Goal: Transaction & Acquisition: Purchase product/service

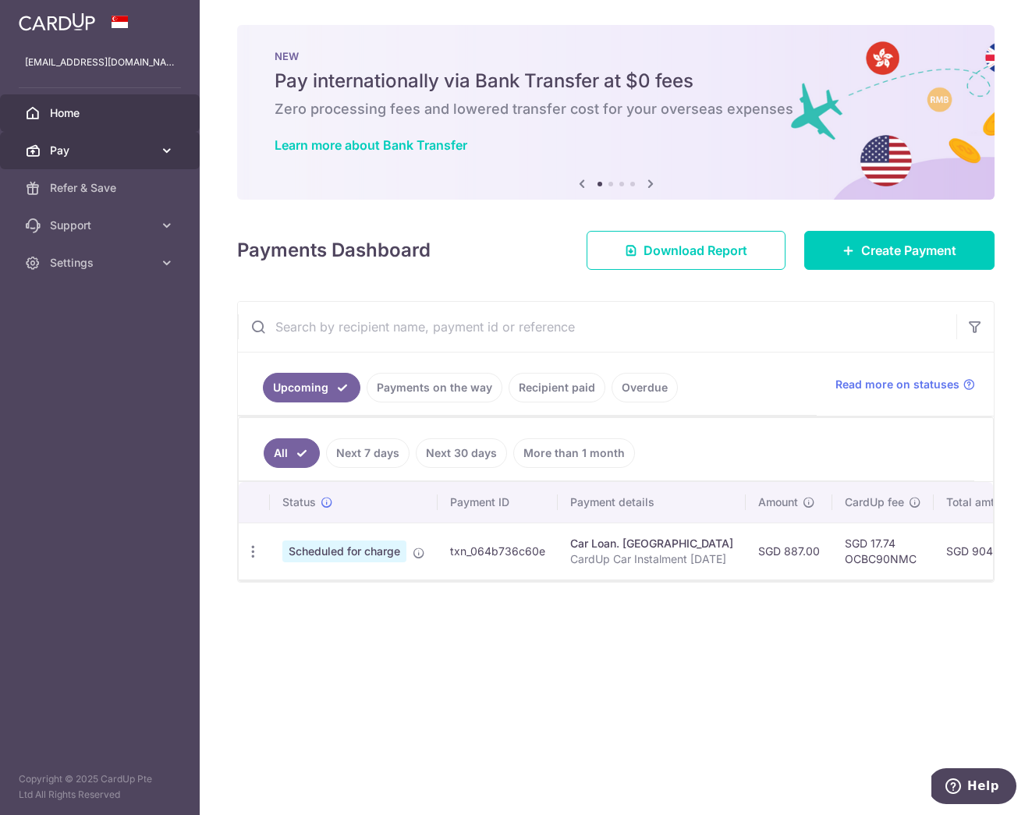
click at [80, 160] on link "Pay" at bounding box center [100, 150] width 200 height 37
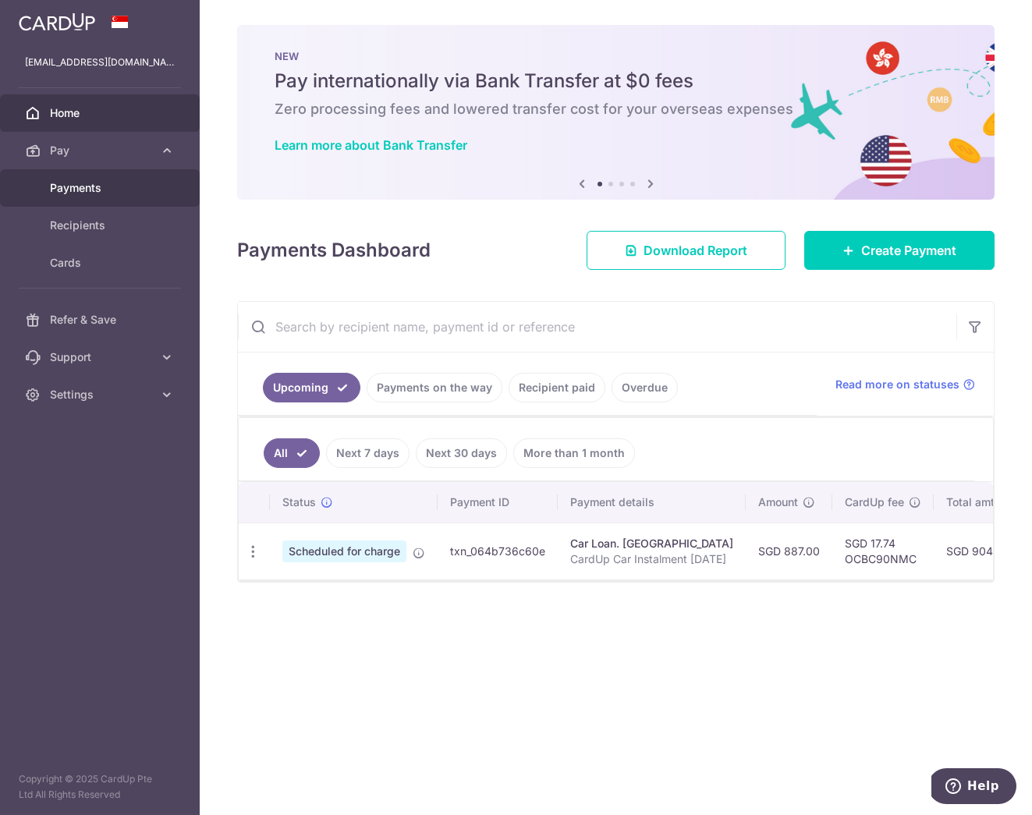
click at [94, 186] on span "Payments" at bounding box center [101, 188] width 103 height 16
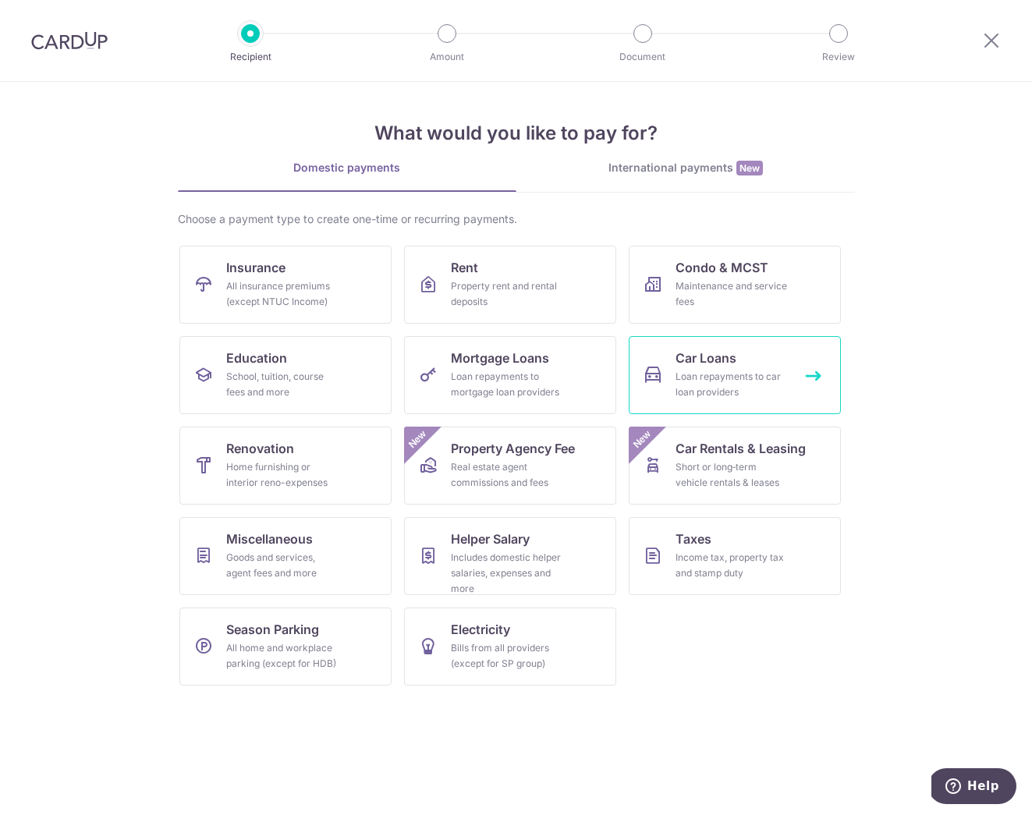
click at [666, 405] on link "Car Loans Loan repayments to car loan providers" at bounding box center [735, 375] width 212 height 78
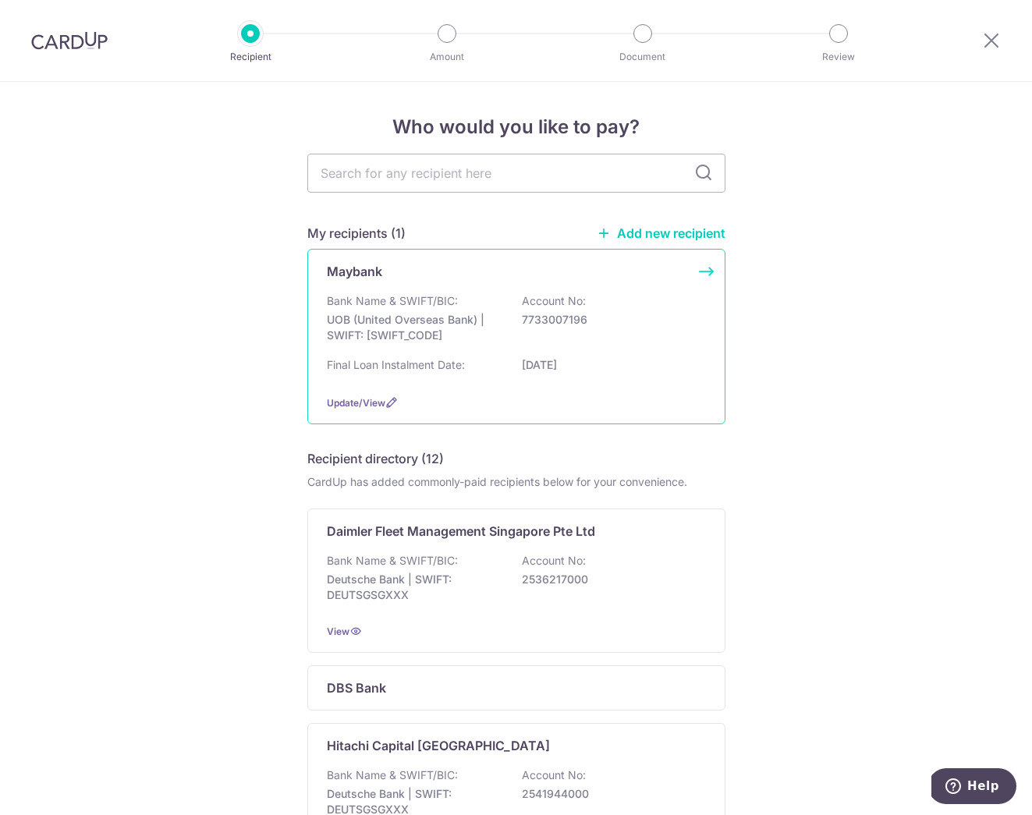
click at [637, 359] on p "[DATE]" at bounding box center [609, 365] width 175 height 16
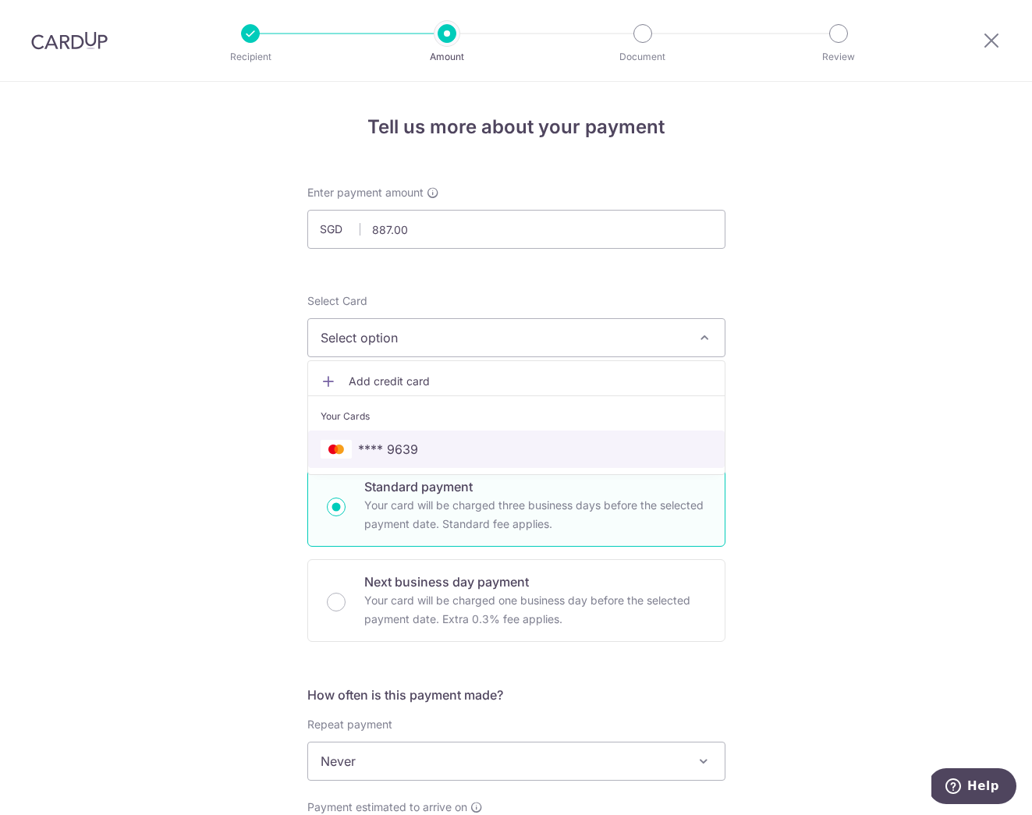
click at [432, 451] on span "**** 9639" at bounding box center [517, 449] width 392 height 19
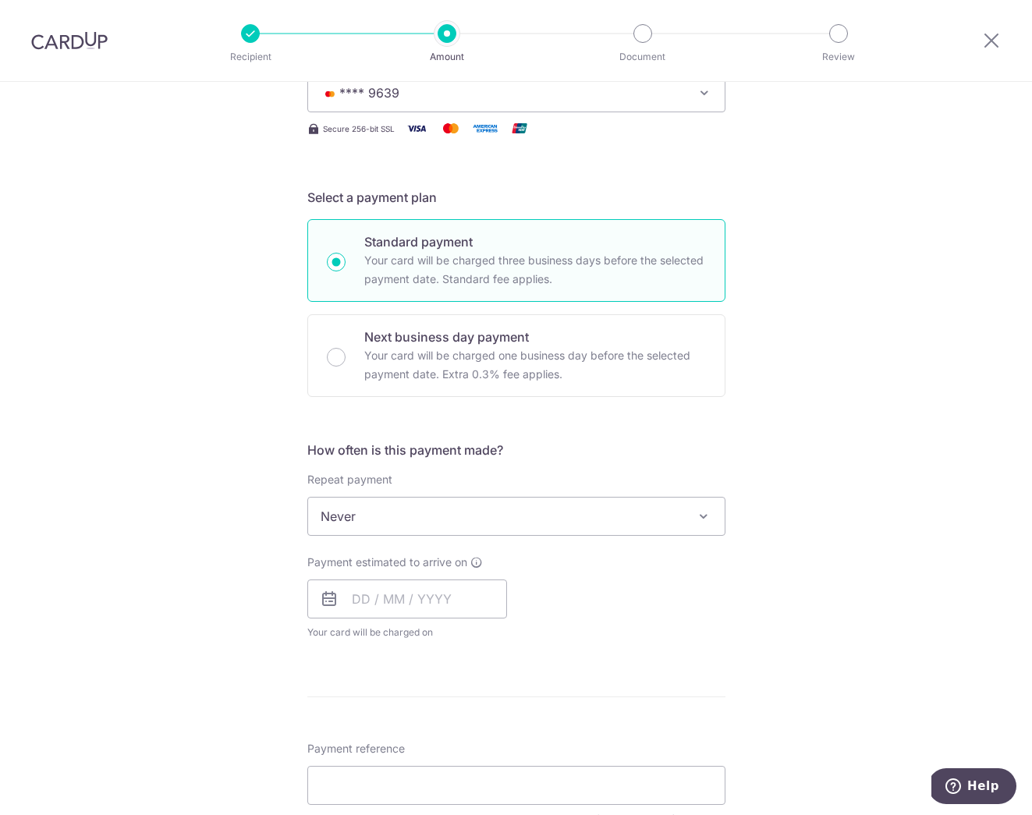
scroll to position [315, 0]
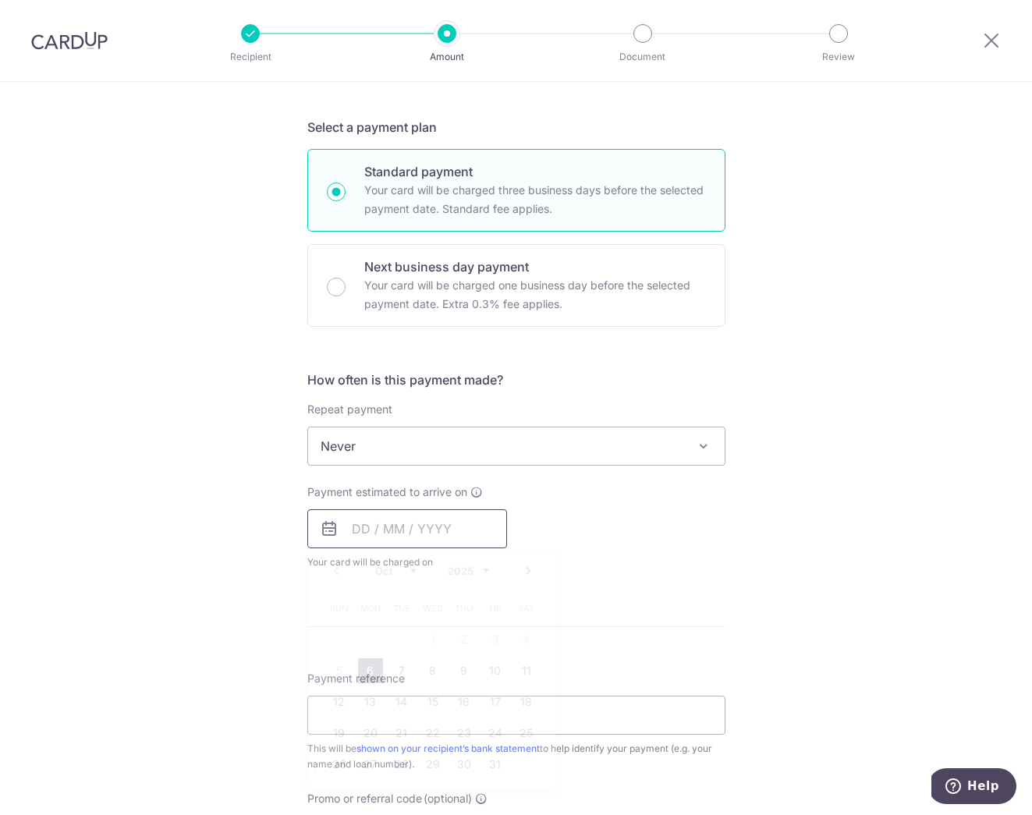
click at [362, 529] on input "text" at bounding box center [407, 528] width 200 height 39
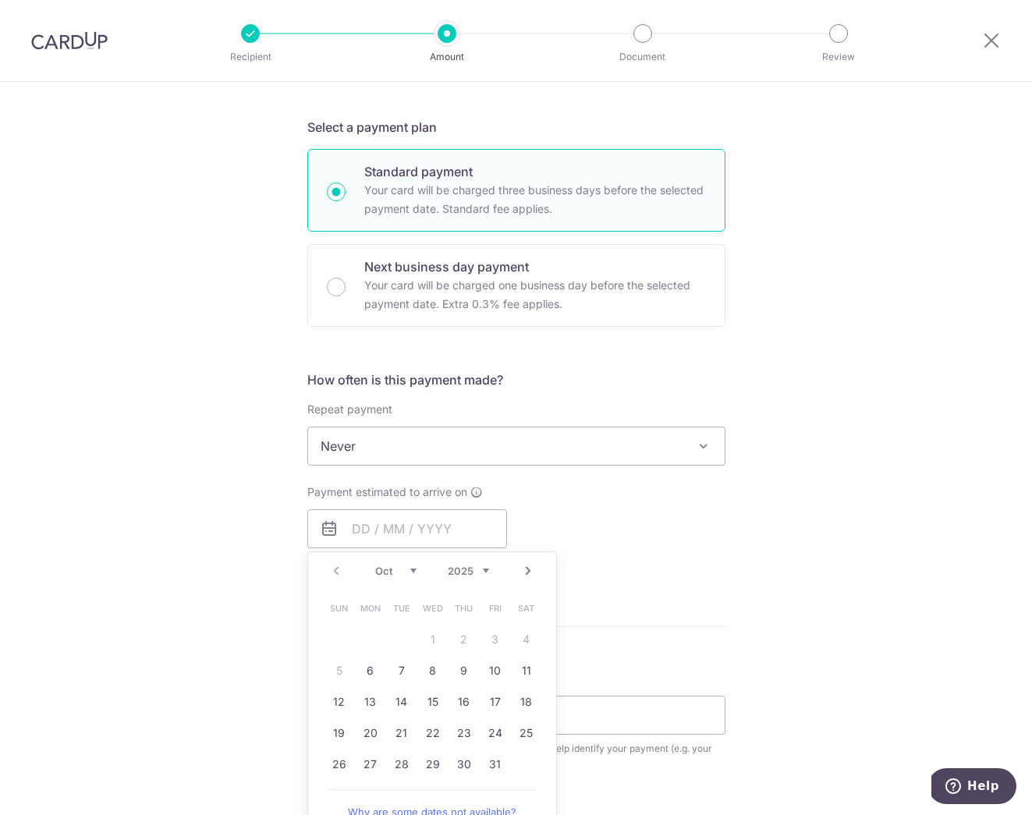
click at [410, 570] on select "Oct Nov Dec" at bounding box center [395, 571] width 41 height 12
click at [523, 675] on link "8" at bounding box center [526, 671] width 25 height 25
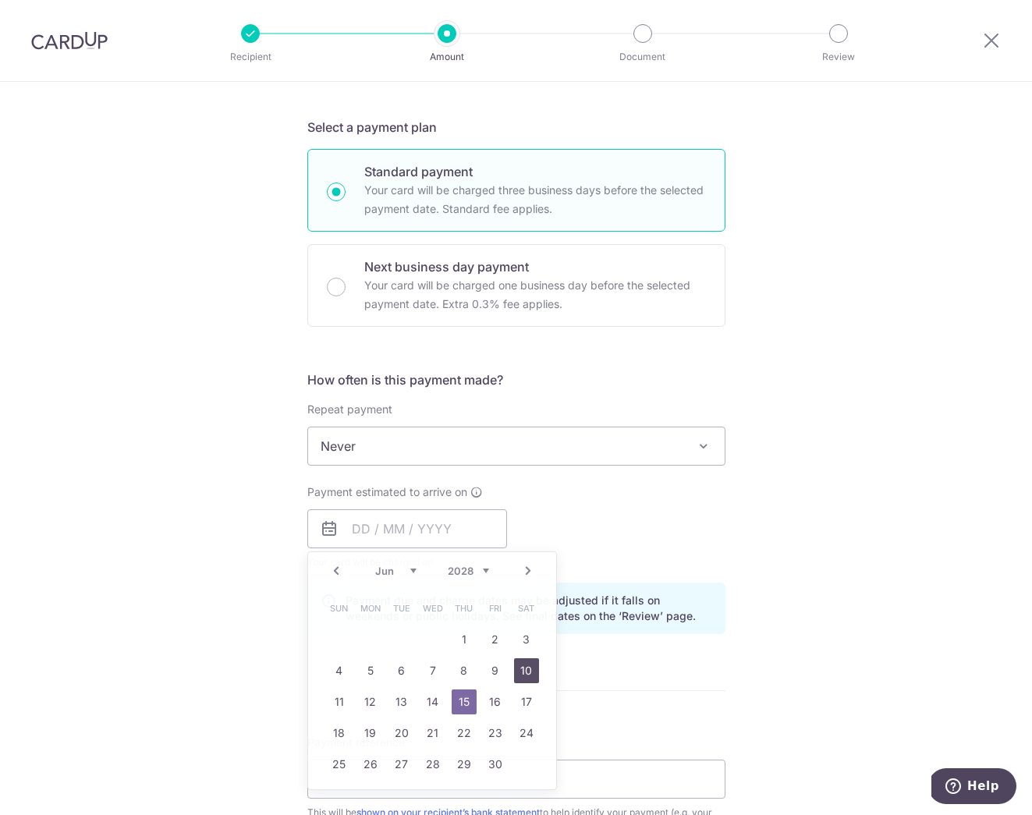
type input "08/11/2025"
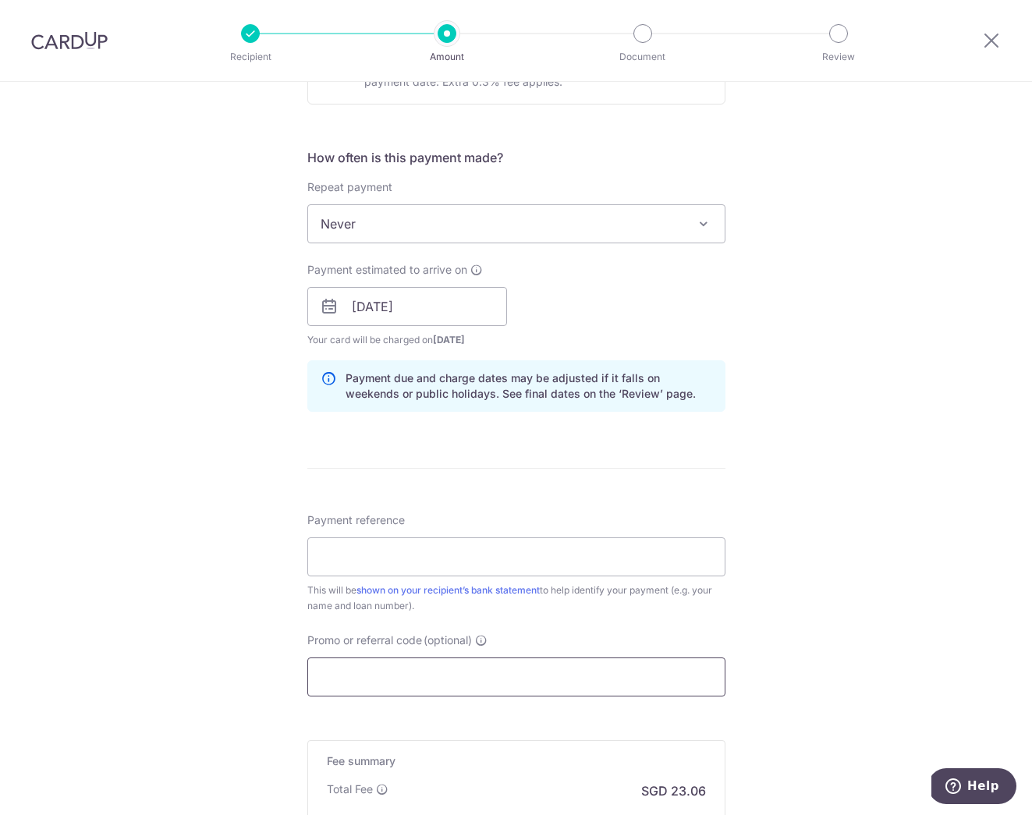
scroll to position [577, 0]
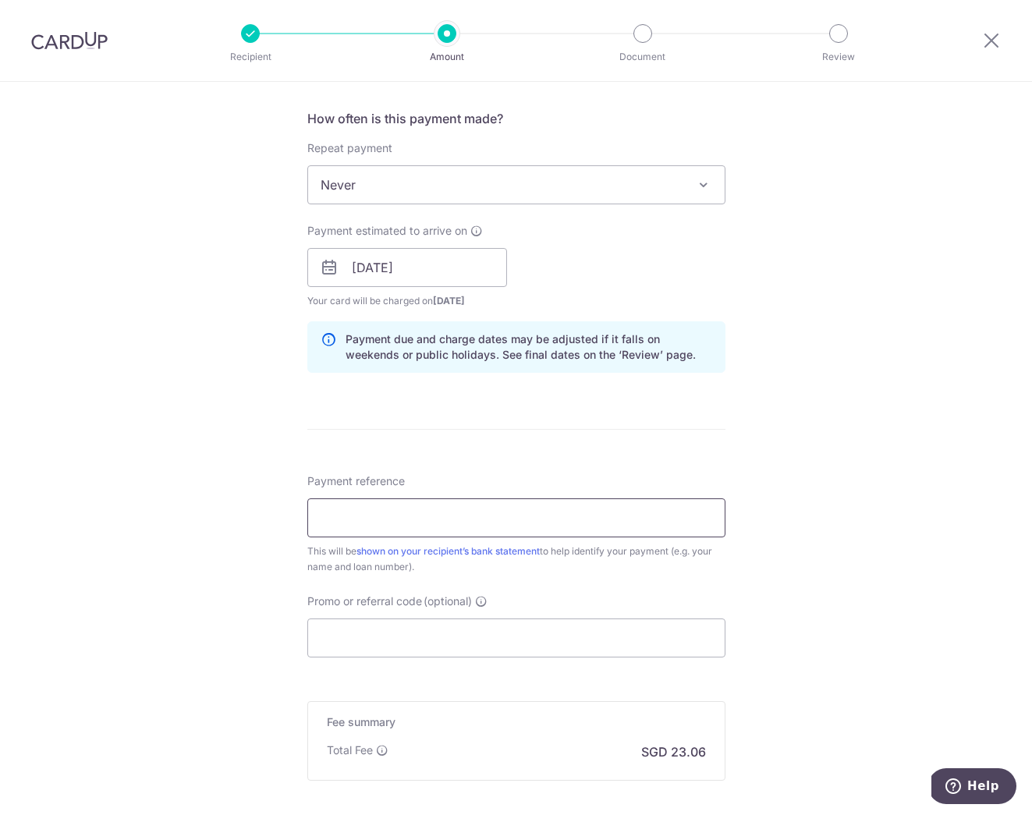
click at [375, 514] on input "Payment reference" at bounding box center [516, 518] width 418 height 39
drag, startPoint x: 481, startPoint y: 518, endPoint x: 461, endPoint y: 513, distance: 21.0
click at [461, 513] on input "CardUp Car Instalment May25" at bounding box center [516, 518] width 418 height 39
type input "CardUp Car Instalment Nov25"
click at [471, 653] on input "Promo or referral code (optional)" at bounding box center [516, 638] width 418 height 39
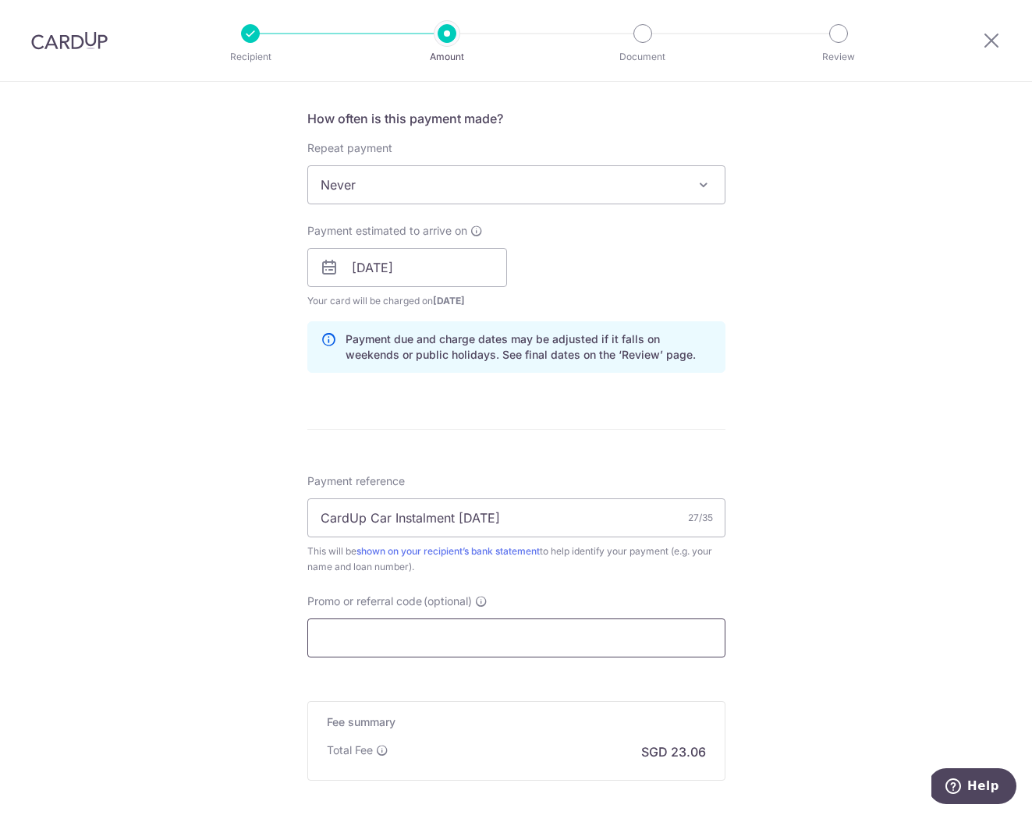
type input "OCBC90NMC"
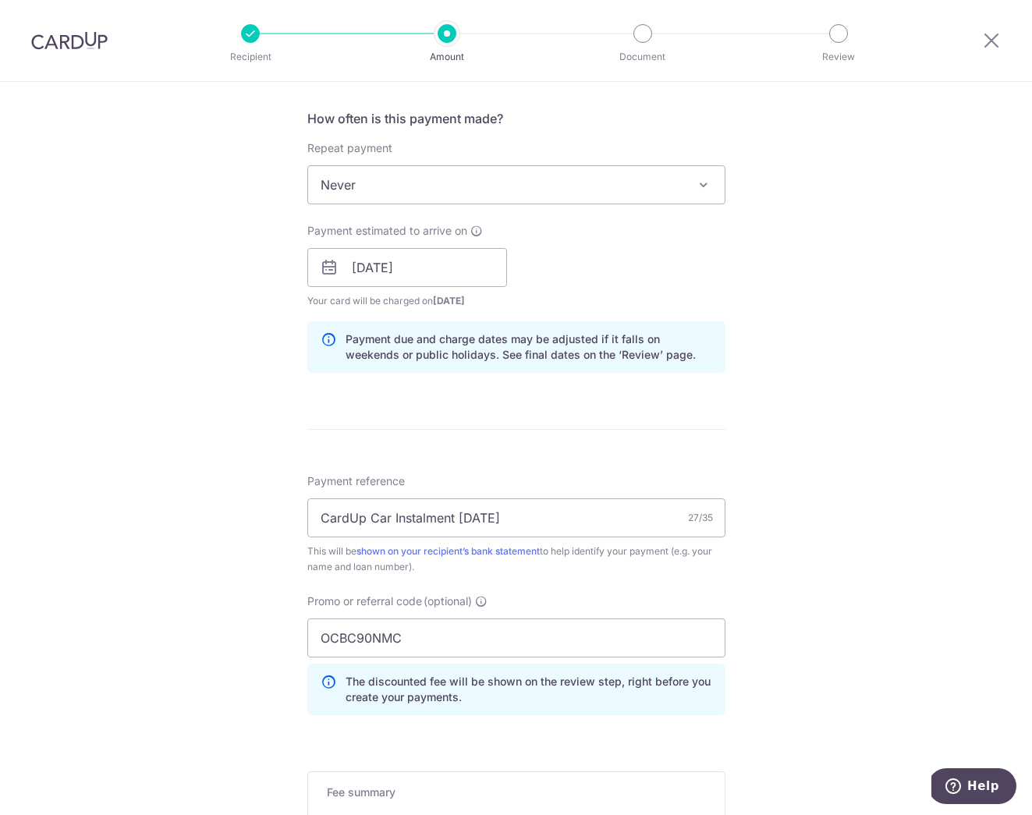
click at [538, 598] on div "Promo or referral code (optional) OCBC90NMC The discounted fee will be shown on…" at bounding box center [516, 655] width 418 height 122
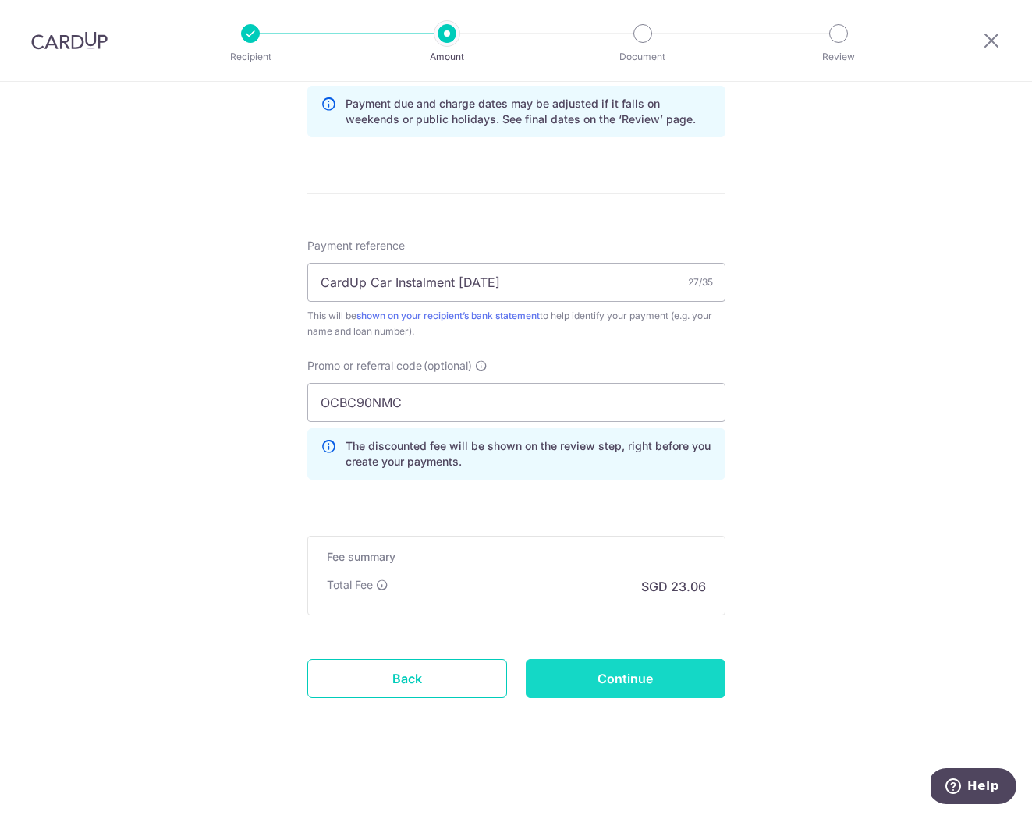
click at [693, 683] on input "Continue" at bounding box center [626, 678] width 200 height 39
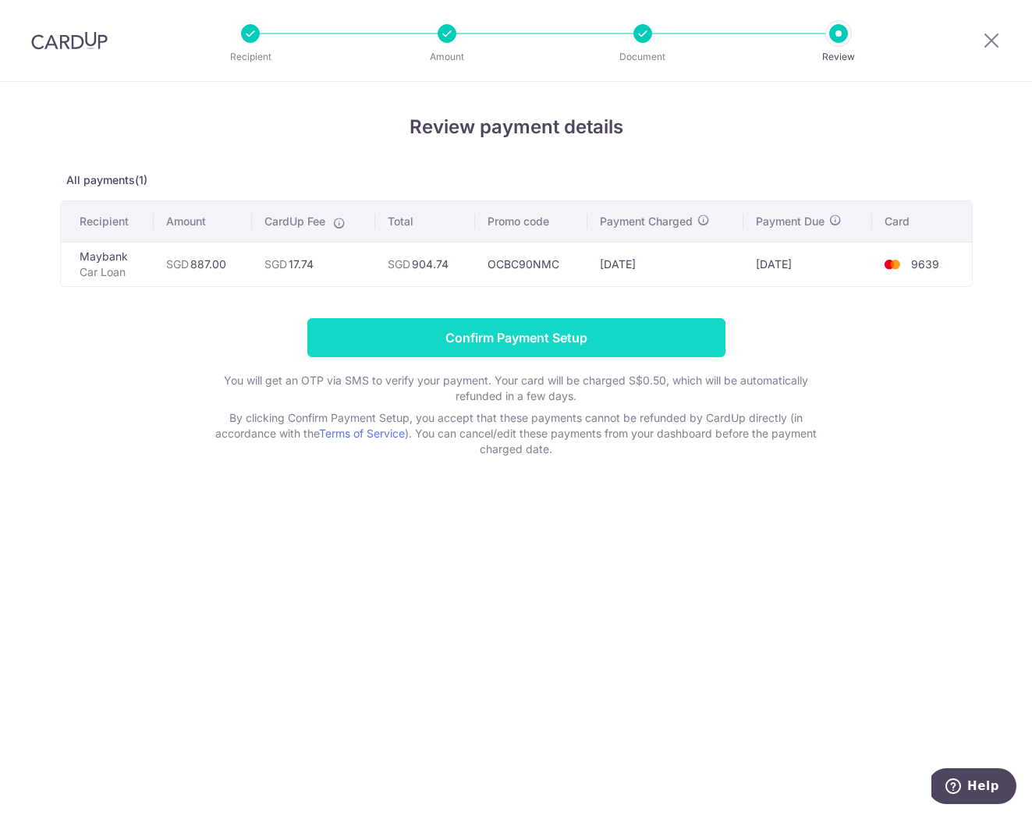
click at [629, 348] on input "Confirm Payment Setup" at bounding box center [516, 337] width 418 height 39
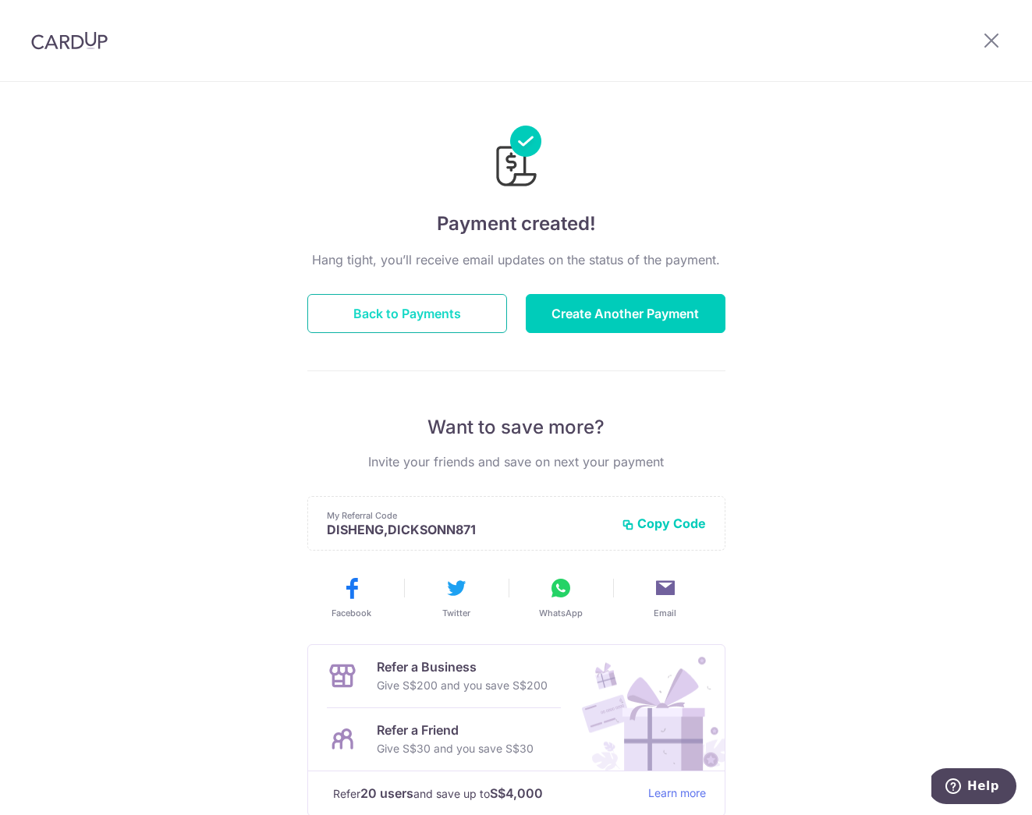
click at [382, 303] on button "Back to Payments" at bounding box center [407, 313] width 200 height 39
